Goal: Transaction & Acquisition: Purchase product/service

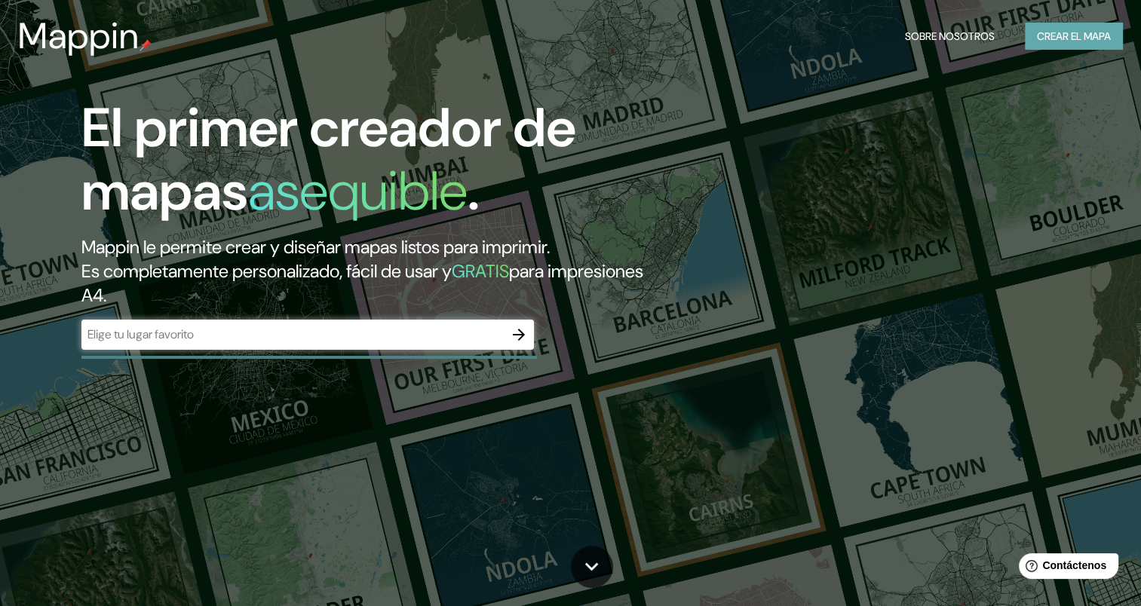
click at [1061, 36] on font "Crear el mapa" at bounding box center [1074, 36] width 74 height 19
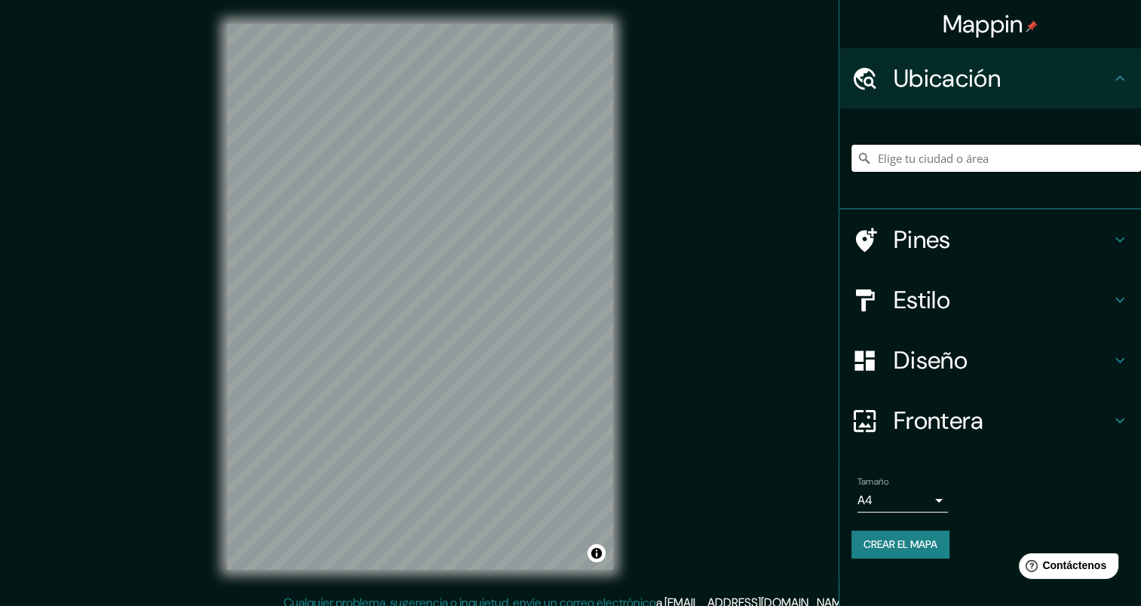
click at [916, 157] on input "Elige tu ciudad o área" at bounding box center [996, 158] width 290 height 27
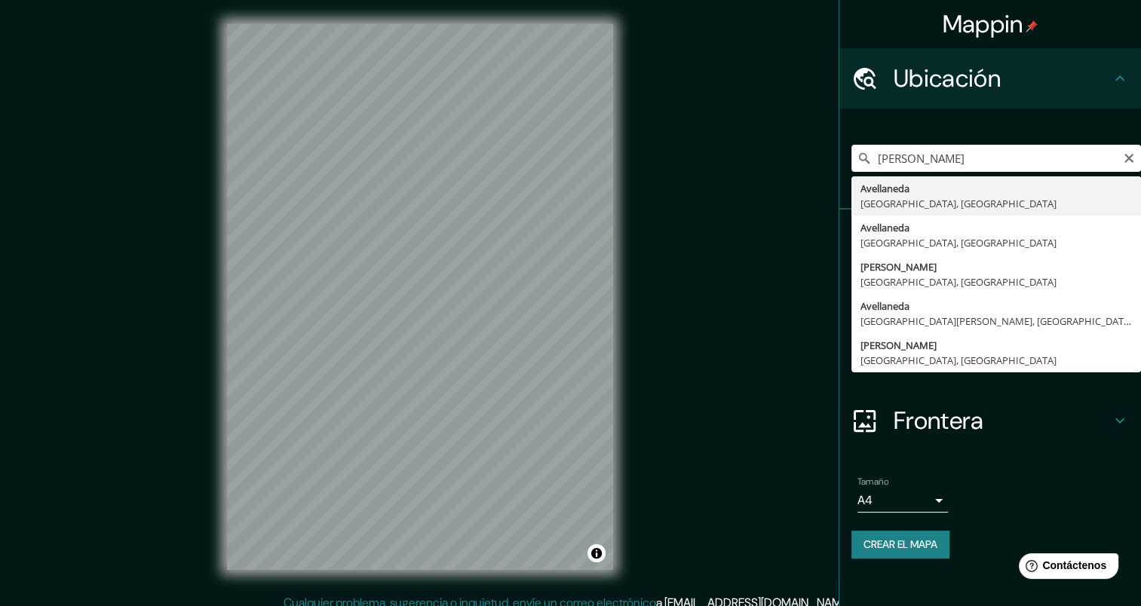
type input "[GEOGRAPHIC_DATA], [GEOGRAPHIC_DATA], [GEOGRAPHIC_DATA]"
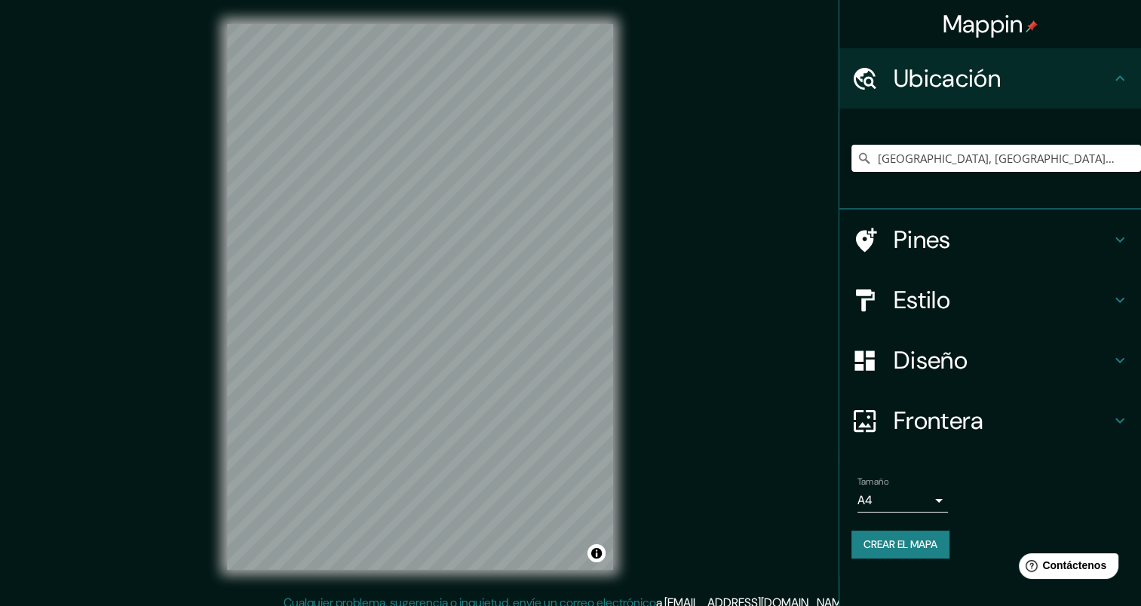
click at [927, 298] on h4 "Estilo" at bounding box center [1002, 300] width 217 height 30
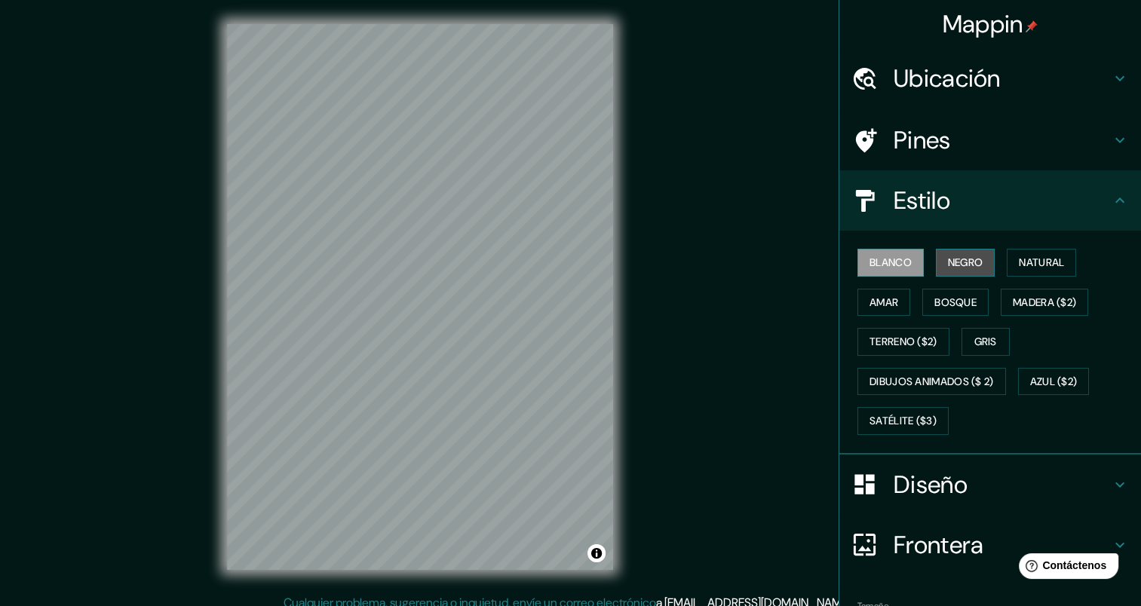
click at [949, 259] on font "Negro" at bounding box center [965, 262] width 35 height 19
click at [907, 415] on font "Satélite ($3)" at bounding box center [902, 421] width 67 height 19
click at [958, 263] on font "Negro" at bounding box center [965, 262] width 35 height 19
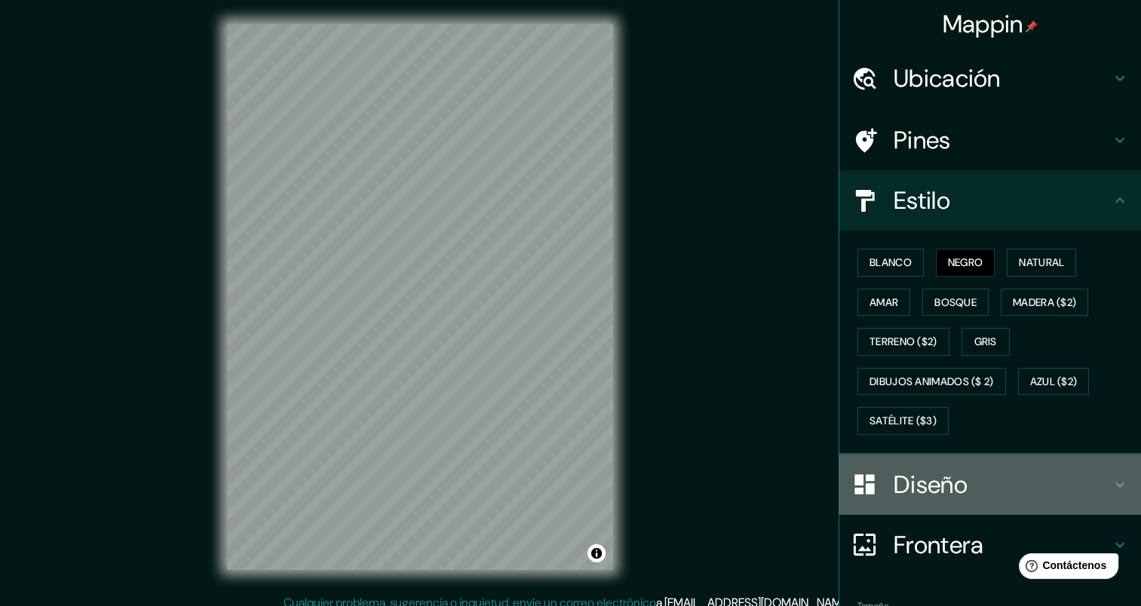
click at [923, 478] on h4 "Diseño" at bounding box center [1002, 485] width 217 height 30
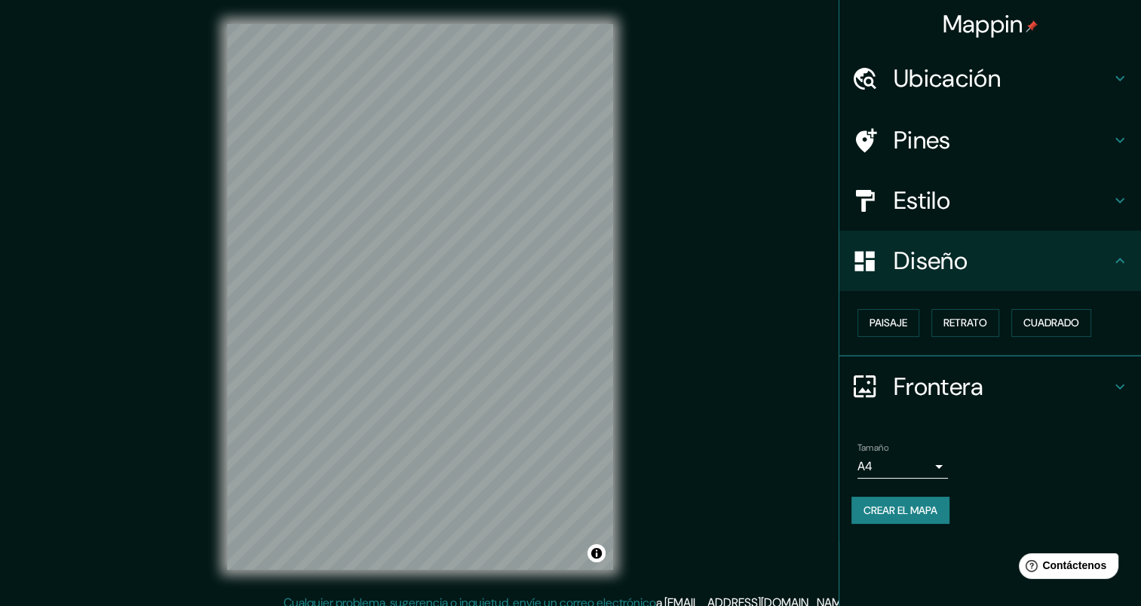
click at [924, 139] on h4 "Pines" at bounding box center [1002, 140] width 217 height 30
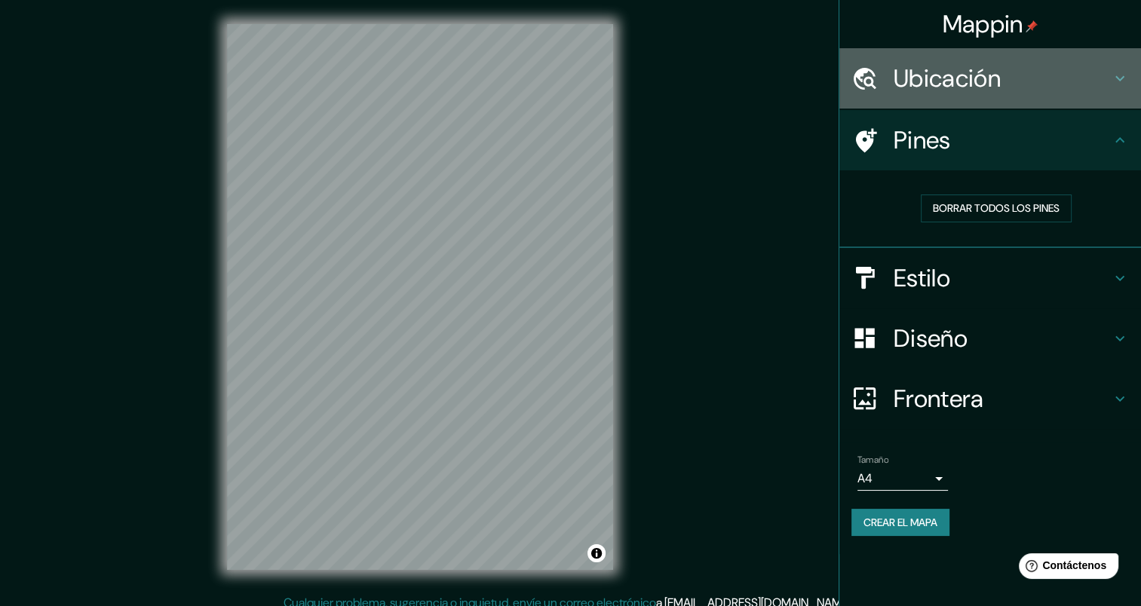
click at [938, 81] on h4 "Ubicación" at bounding box center [1002, 78] width 217 height 30
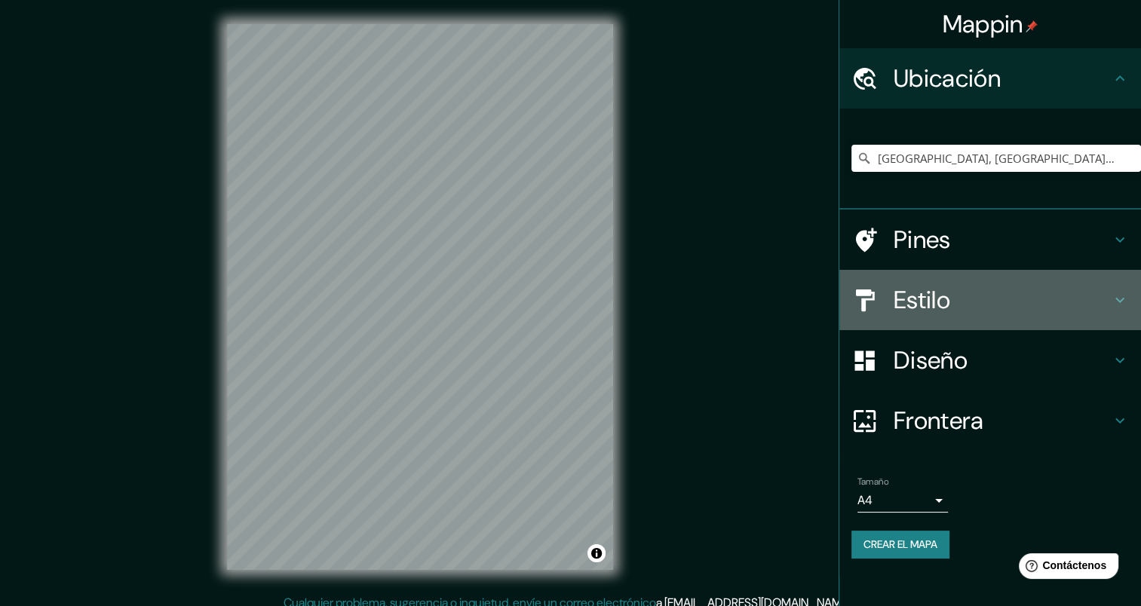
click at [921, 295] on h4 "Estilo" at bounding box center [1002, 300] width 217 height 30
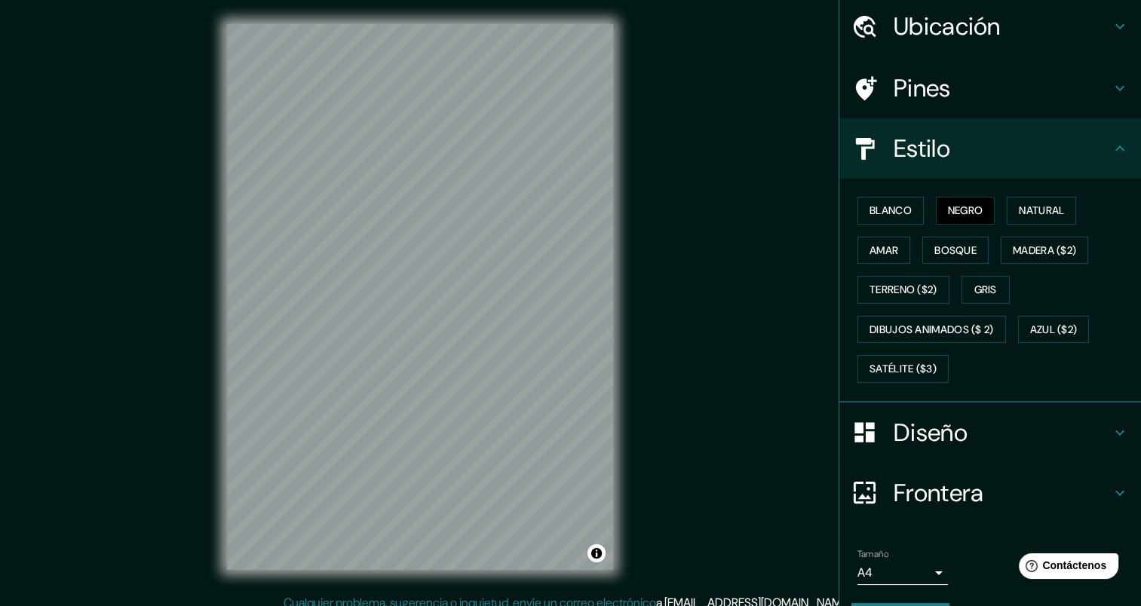
scroll to position [75, 0]
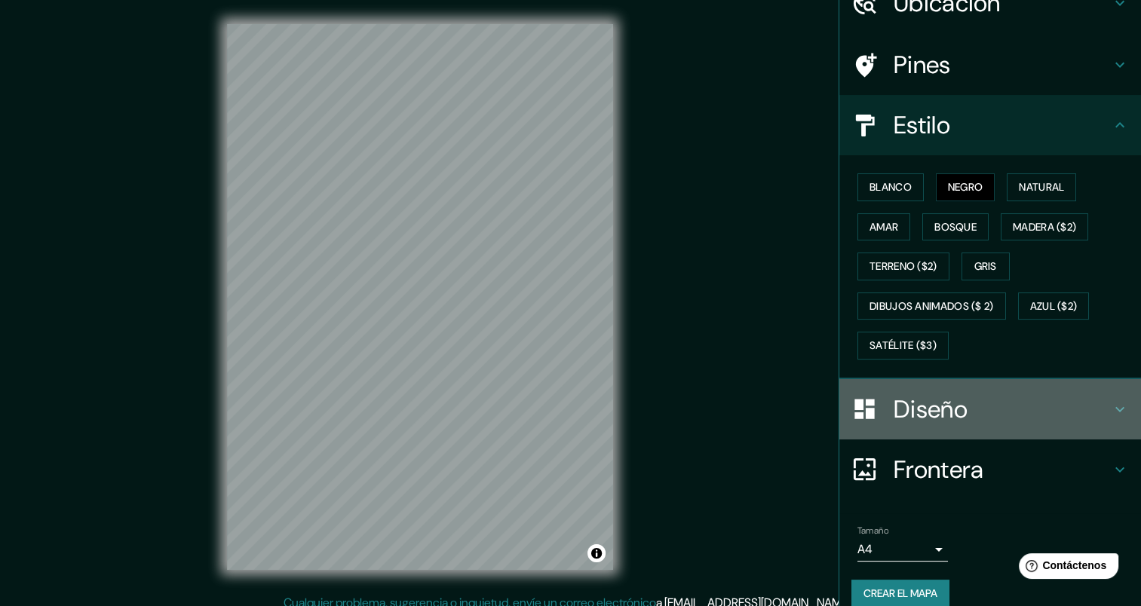
click at [916, 402] on h4 "Diseño" at bounding box center [1002, 409] width 217 height 30
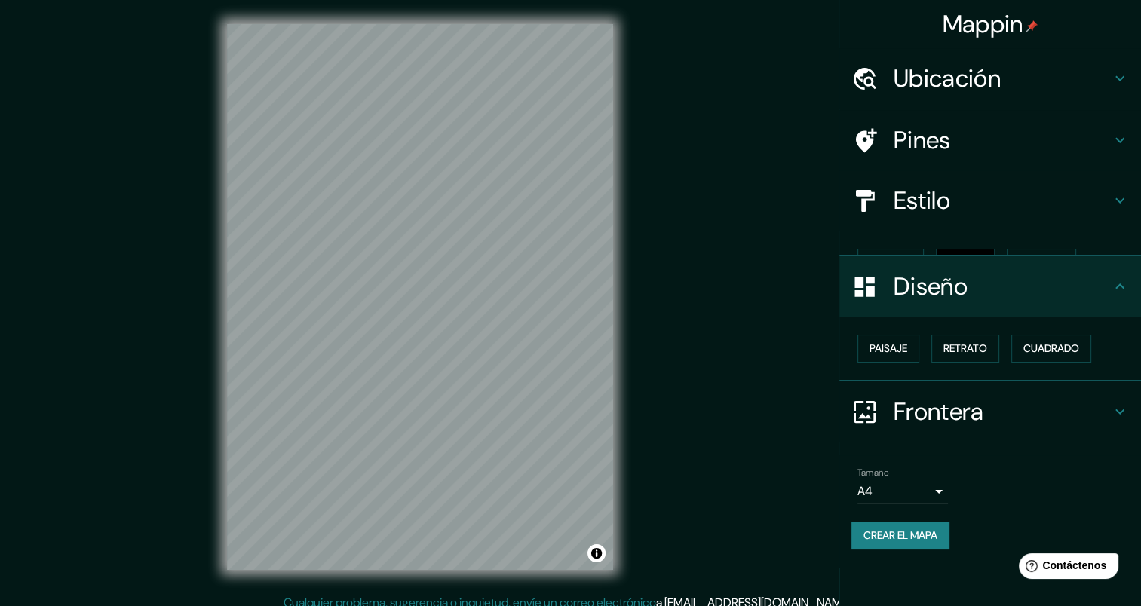
scroll to position [0, 0]
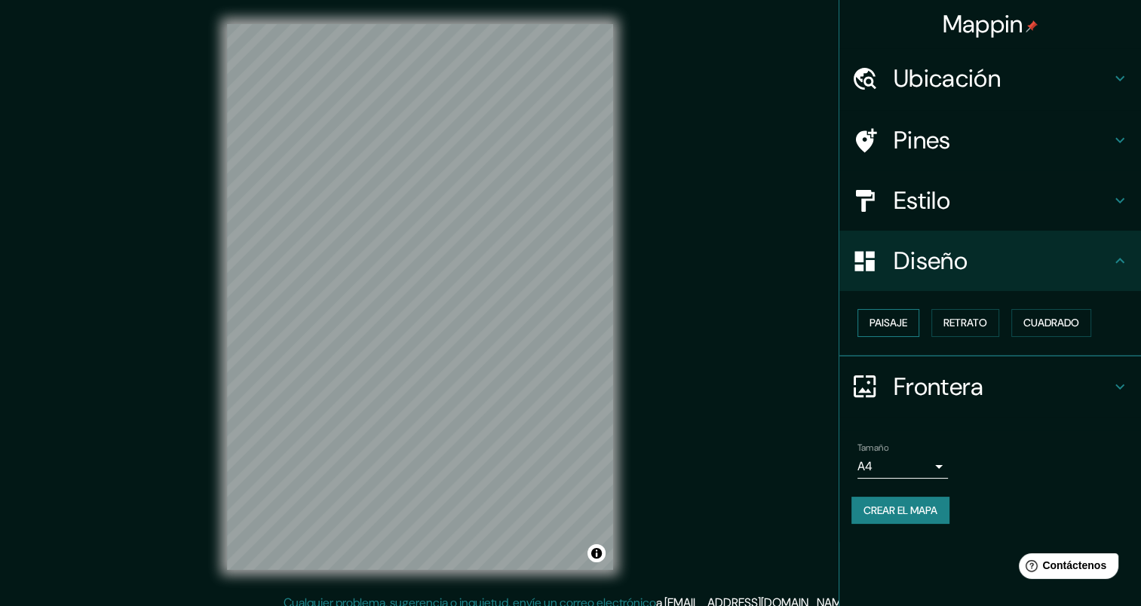
click at [897, 320] on font "Paisaje" at bounding box center [888, 323] width 38 height 19
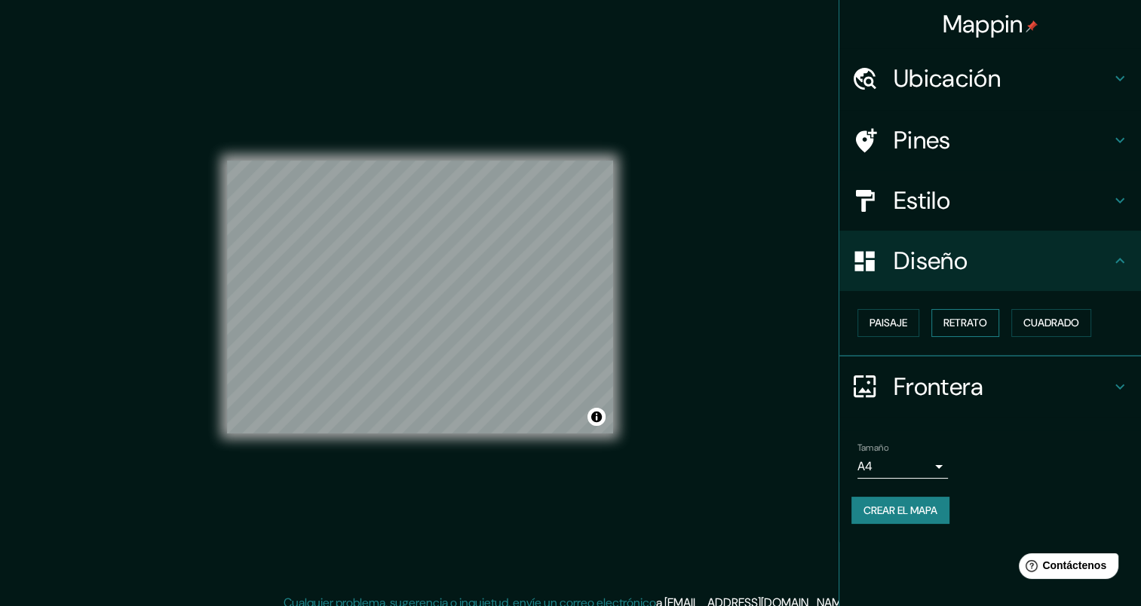
click at [956, 317] on font "Retrato" at bounding box center [965, 323] width 44 height 19
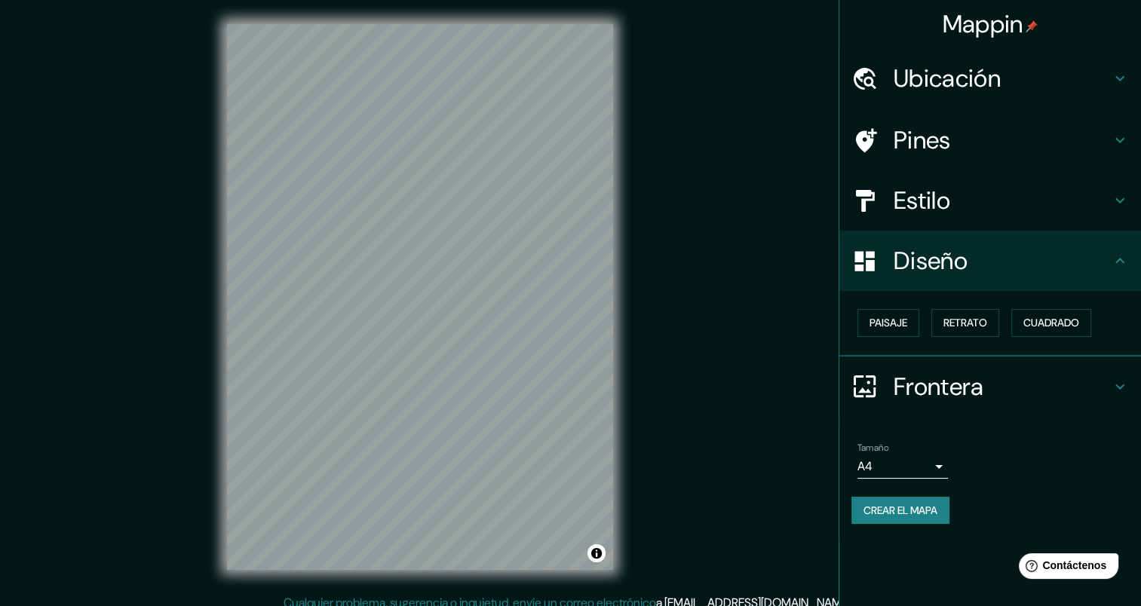
click at [918, 386] on h4 "Frontera" at bounding box center [1002, 387] width 217 height 30
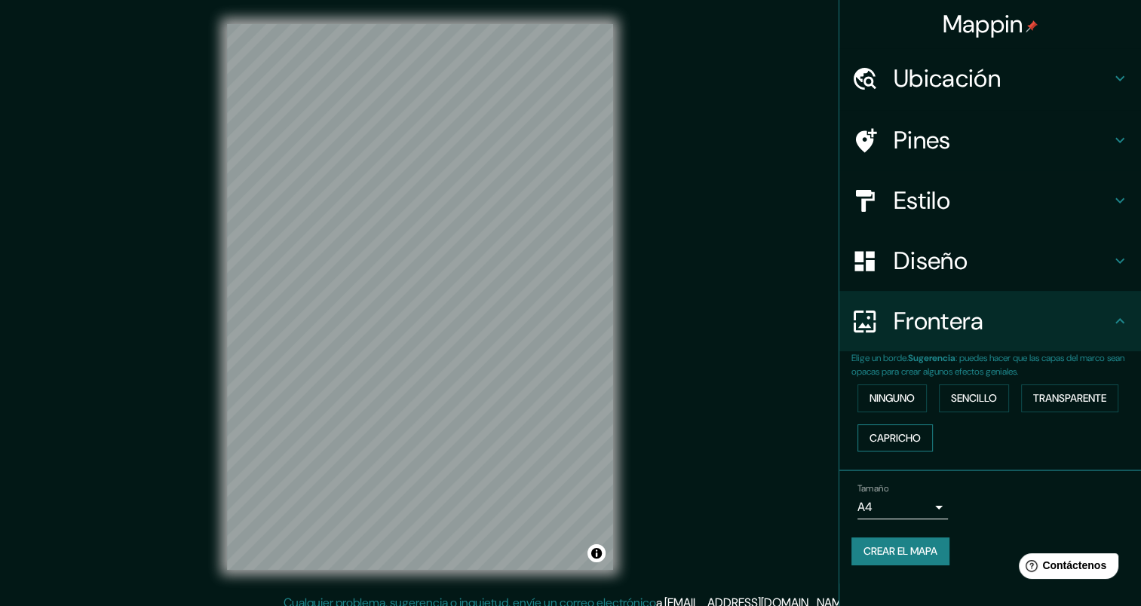
click at [898, 434] on font "Capricho" at bounding box center [894, 438] width 51 height 19
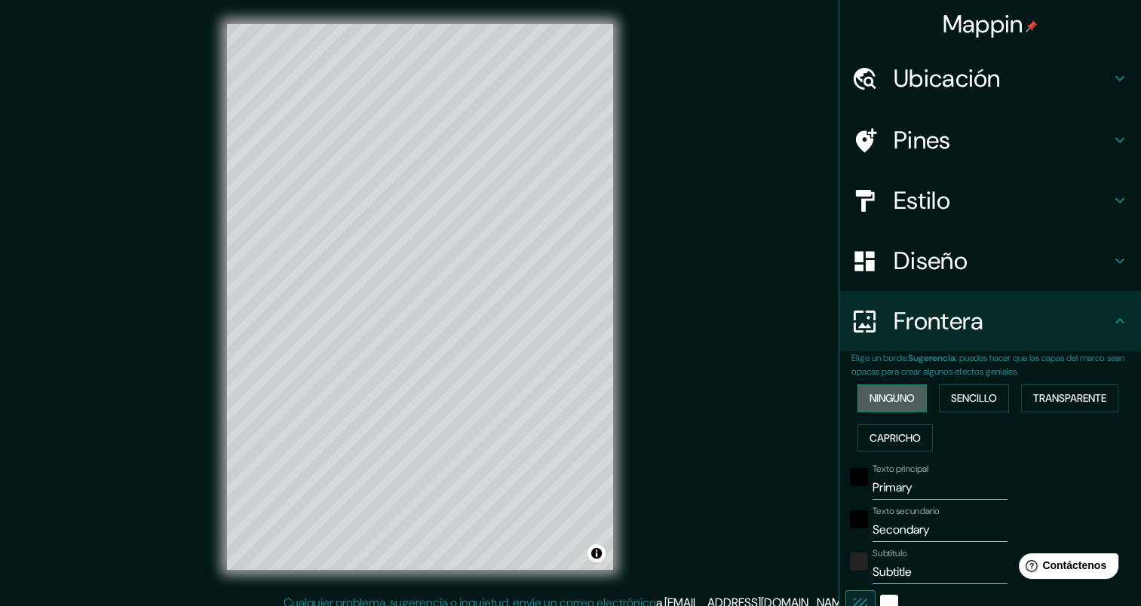
click at [888, 394] on font "Ninguno" at bounding box center [891, 398] width 45 height 19
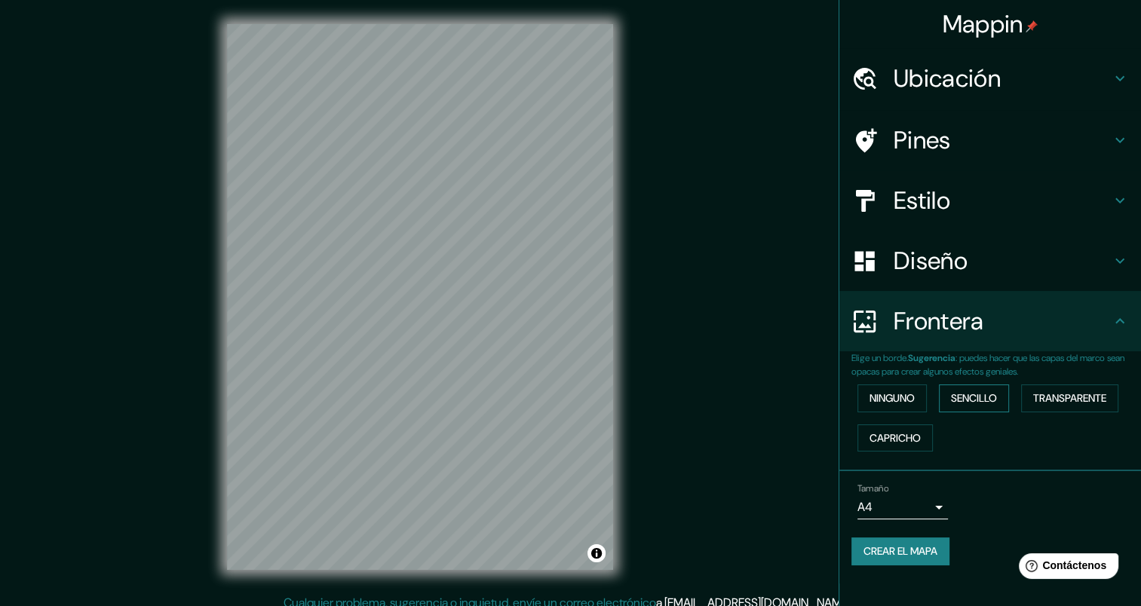
click at [973, 392] on font "Sencillo" at bounding box center [974, 398] width 46 height 19
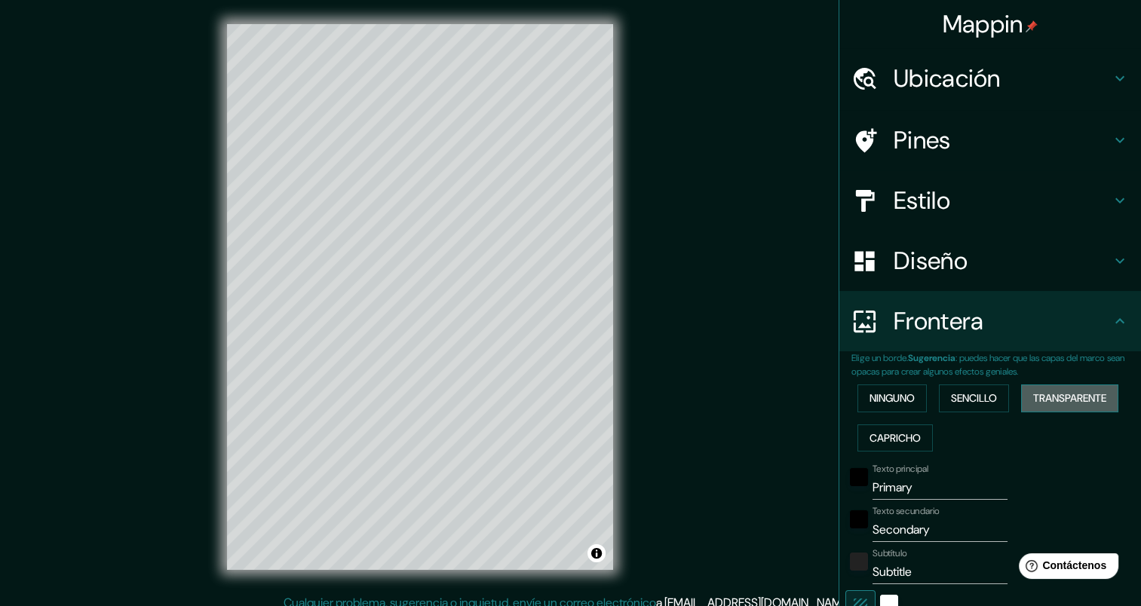
click at [1057, 396] on font "Transparente" at bounding box center [1069, 398] width 73 height 19
drag, startPoint x: 952, startPoint y: 397, endPoint x: 912, endPoint y: 395, distance: 39.3
click at [951, 397] on font "Sencillo" at bounding box center [974, 398] width 46 height 19
click at [890, 392] on font "Ninguno" at bounding box center [891, 398] width 45 height 19
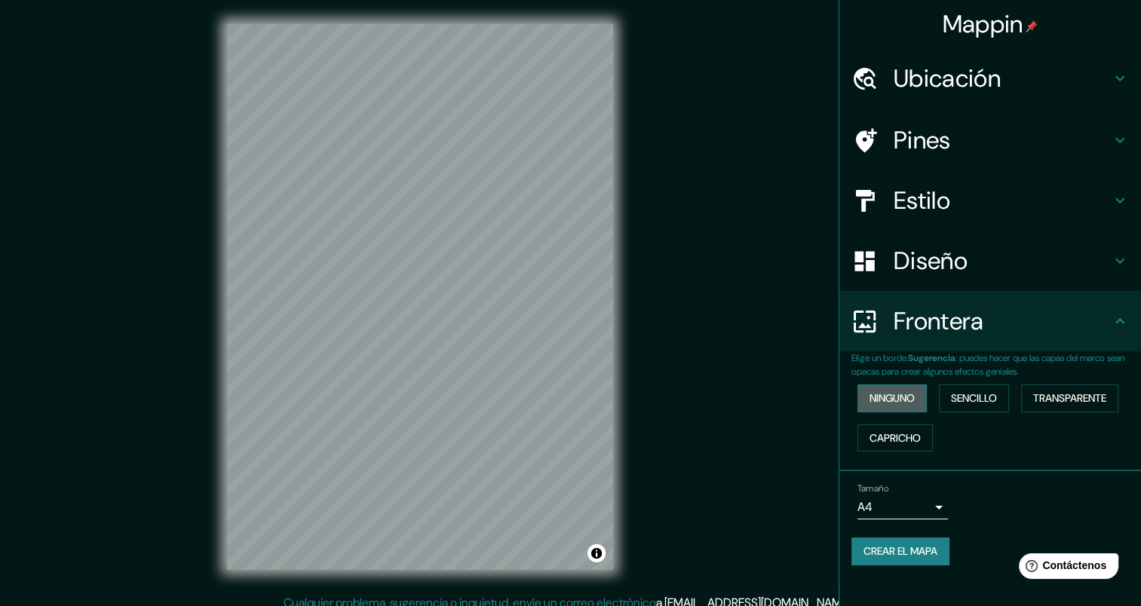
click at [896, 394] on font "Ninguno" at bounding box center [891, 398] width 45 height 19
click at [928, 253] on h4 "Diseño" at bounding box center [1002, 261] width 217 height 30
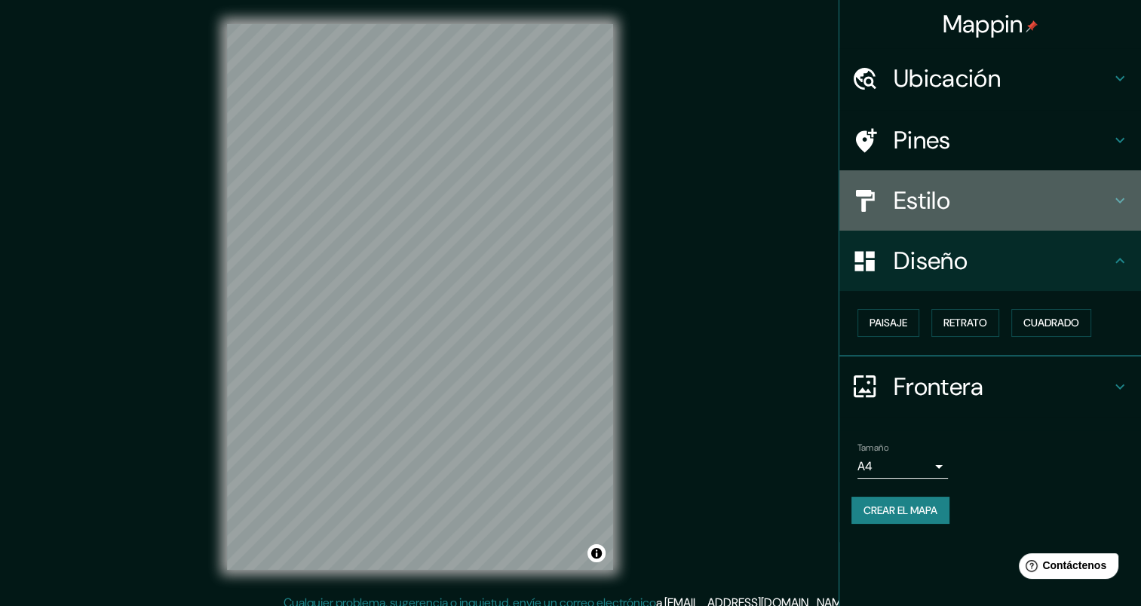
click at [923, 198] on h4 "Estilo" at bounding box center [1002, 200] width 217 height 30
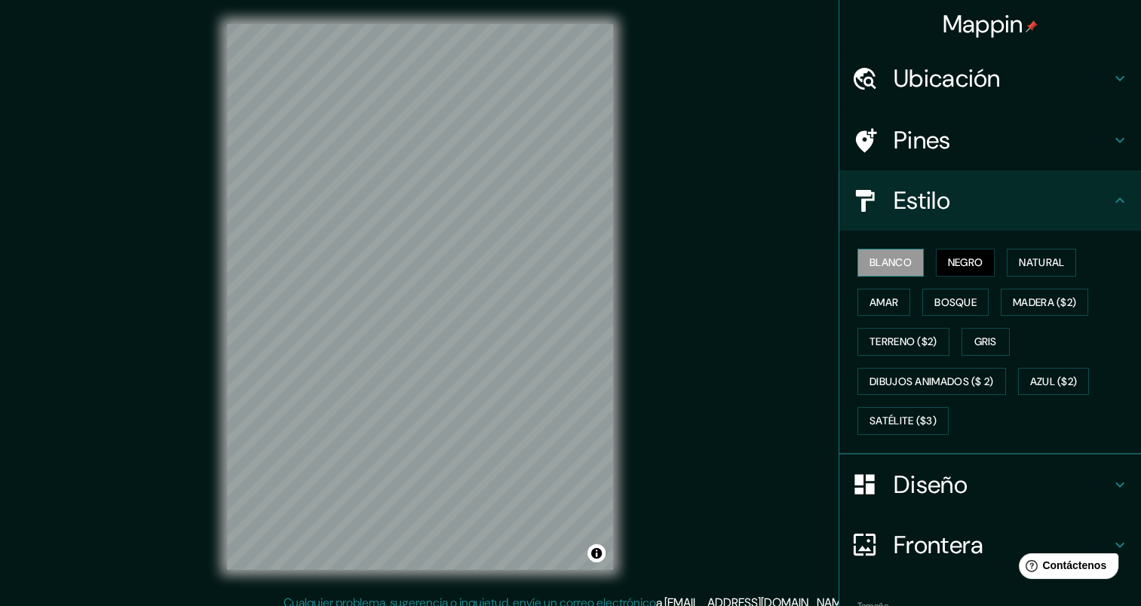
click at [875, 259] on font "Blanco" at bounding box center [890, 262] width 42 height 19
click at [957, 262] on font "Negro" at bounding box center [965, 262] width 35 height 19
click at [1026, 265] on font "Natural" at bounding box center [1041, 262] width 45 height 19
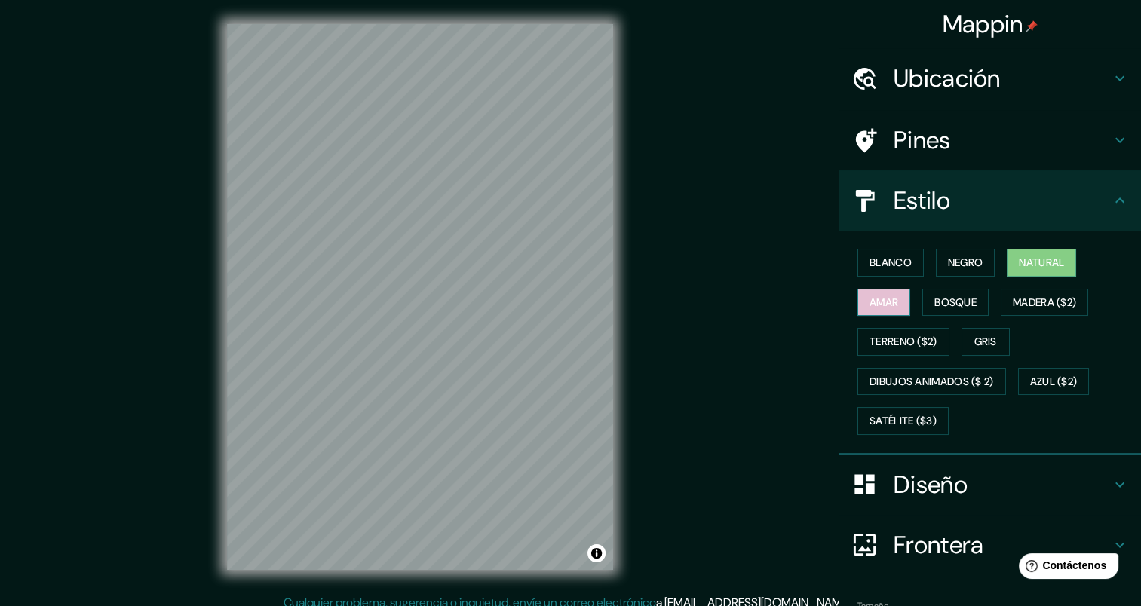
click at [869, 298] on font "Amar" at bounding box center [883, 302] width 29 height 19
click at [953, 300] on font "Bosque" at bounding box center [955, 302] width 42 height 19
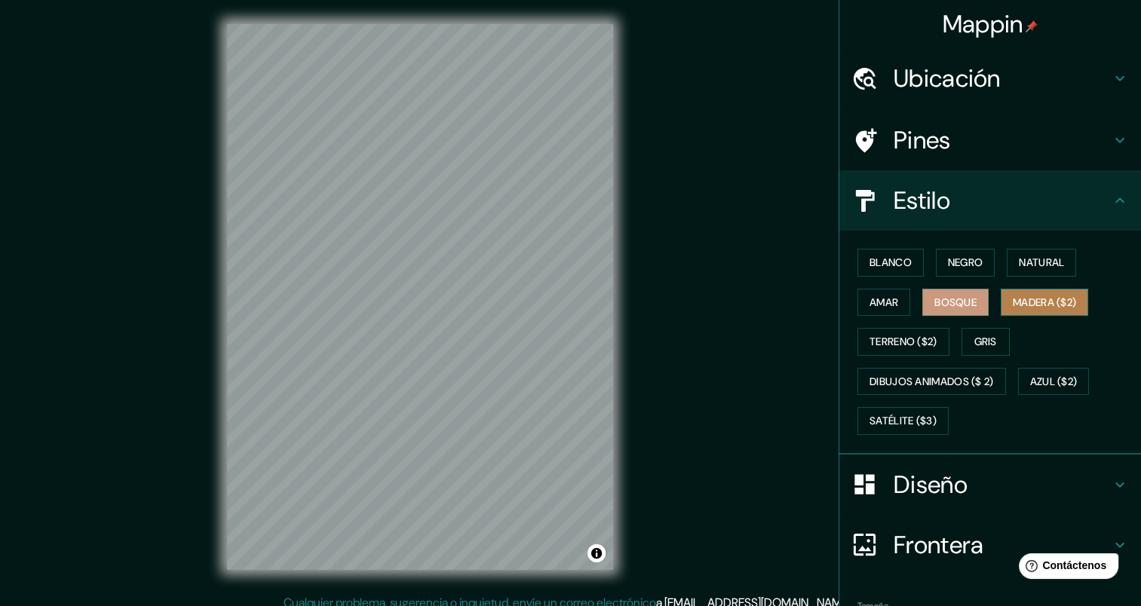
click at [1037, 299] on font "Madera ($2)" at bounding box center [1044, 302] width 63 height 19
click at [974, 335] on font "Gris" at bounding box center [985, 342] width 23 height 19
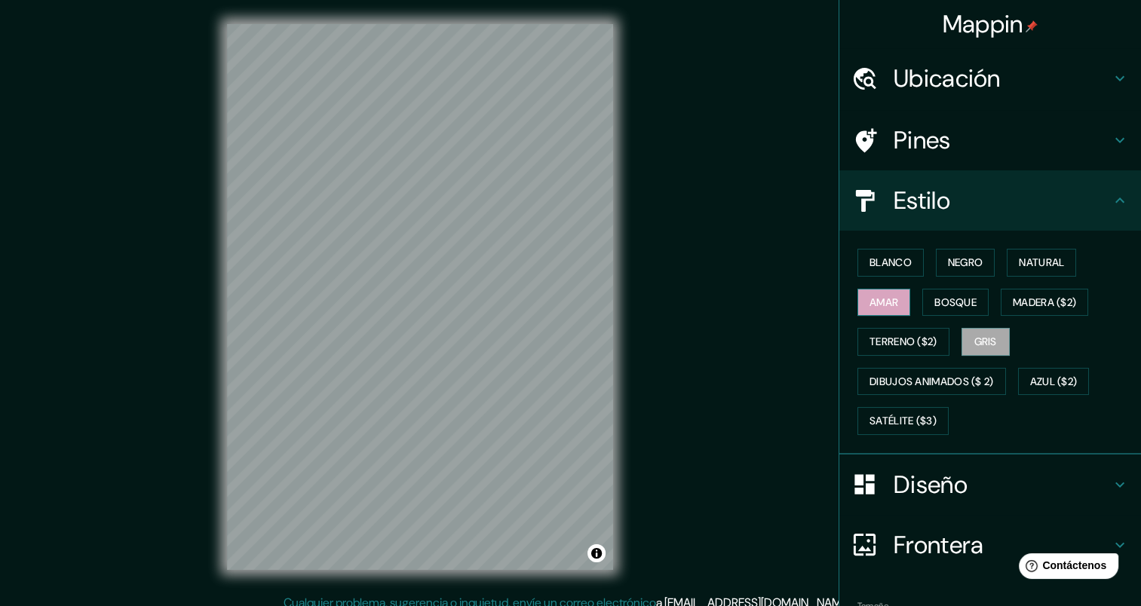
click at [869, 308] on font "Amar" at bounding box center [883, 302] width 29 height 19
click at [1025, 260] on font "Natural" at bounding box center [1041, 262] width 45 height 19
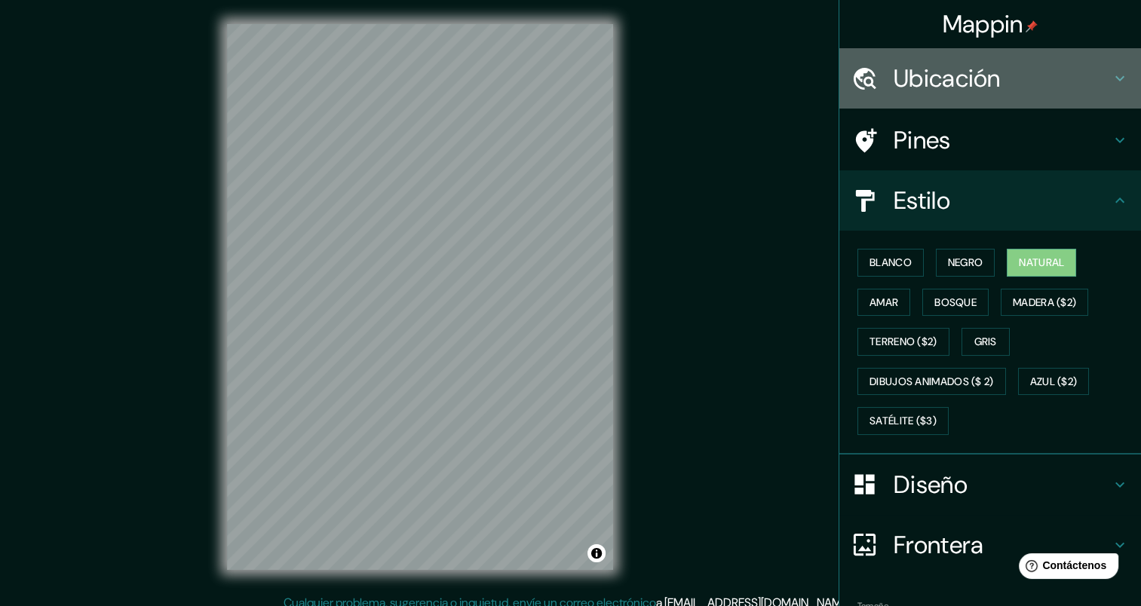
click at [974, 75] on h4 "Ubicación" at bounding box center [1002, 78] width 217 height 30
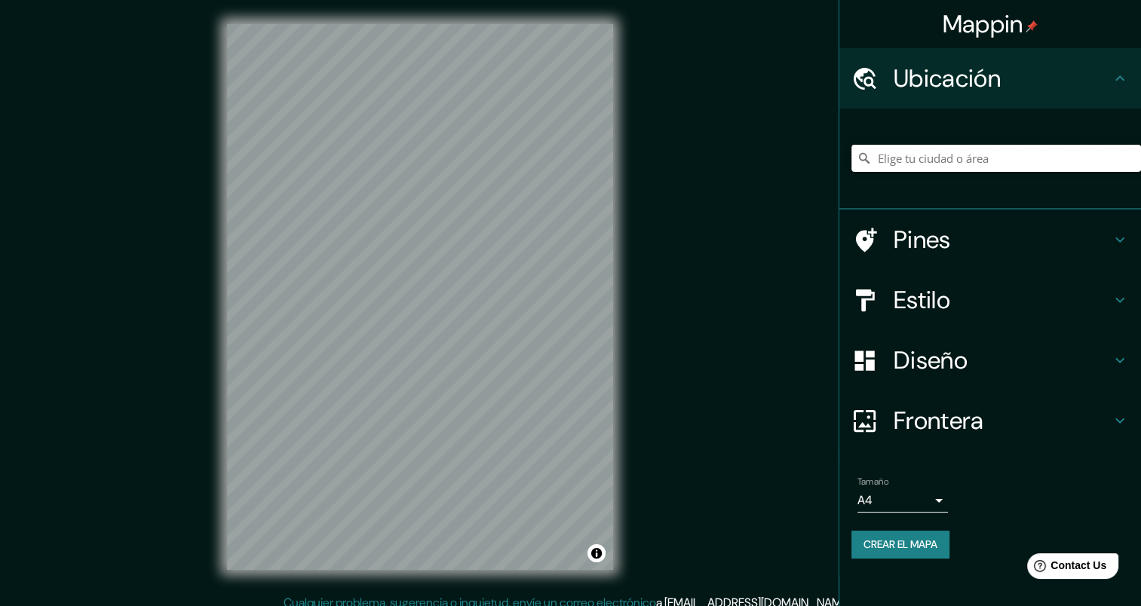
click at [923, 164] on input "Elige tu ciudad o área" at bounding box center [996, 158] width 290 height 27
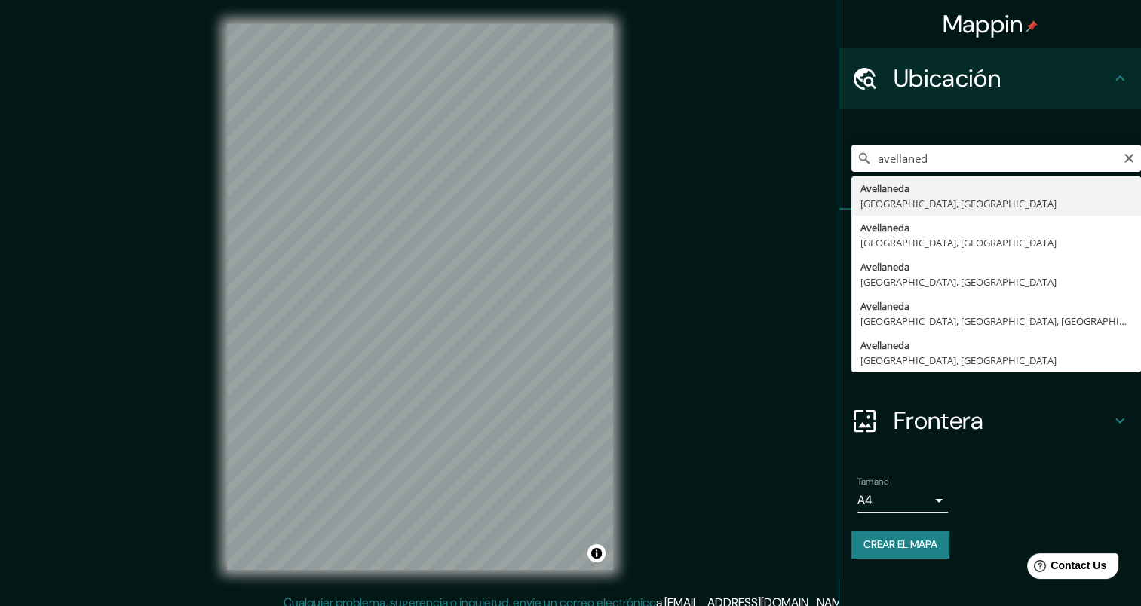
type input "[GEOGRAPHIC_DATA], [GEOGRAPHIC_DATA], [GEOGRAPHIC_DATA]"
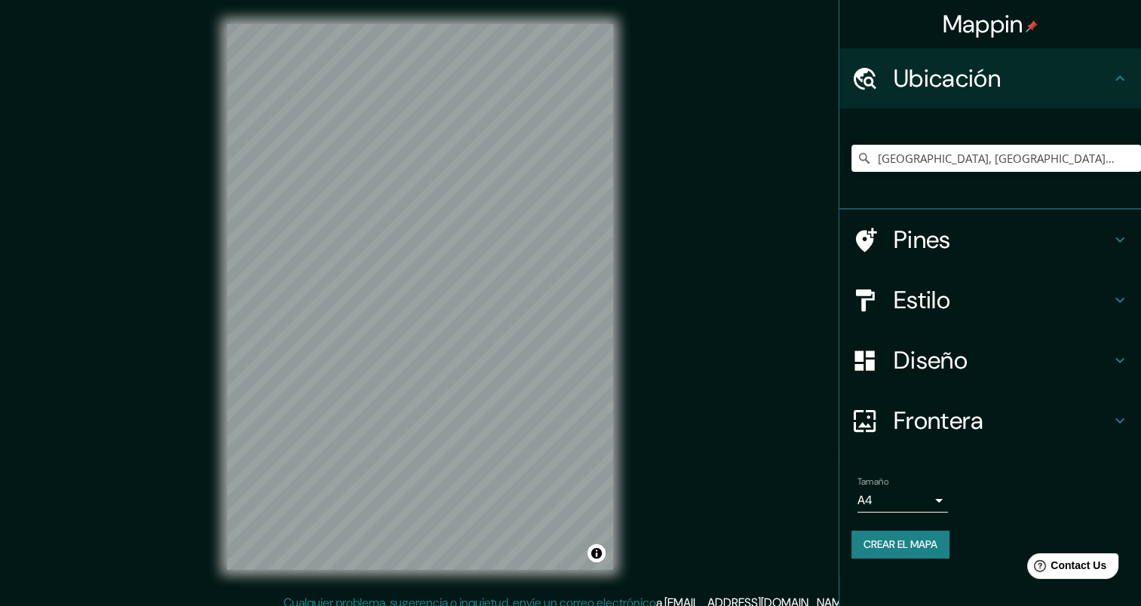
click at [928, 300] on h4 "Estilo" at bounding box center [1002, 300] width 217 height 30
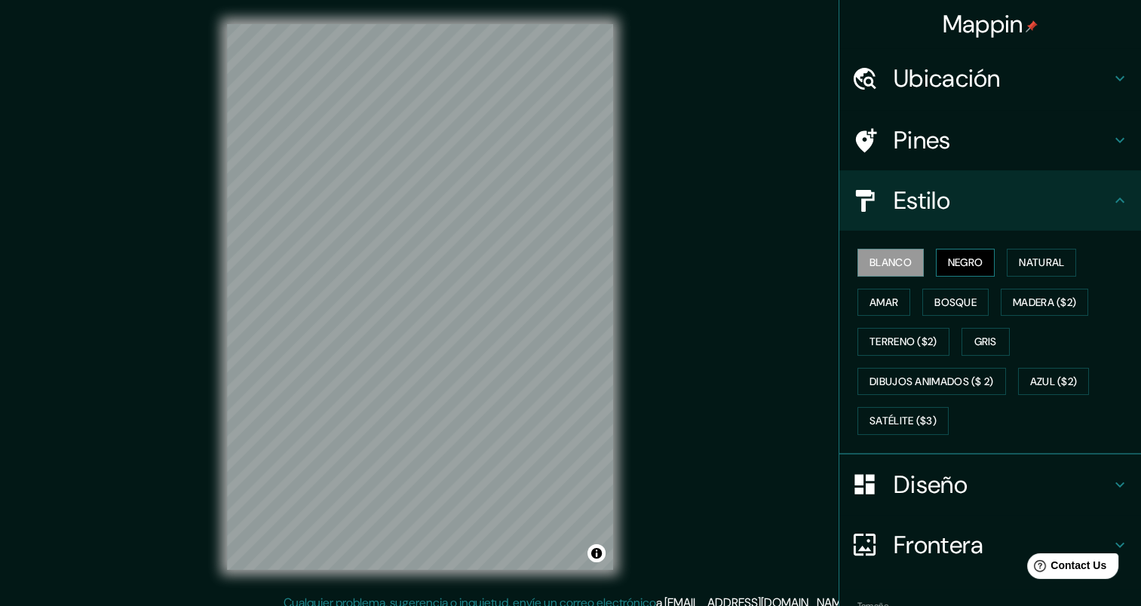
click at [953, 265] on font "Negro" at bounding box center [965, 262] width 35 height 19
